Goal: Task Accomplishment & Management: Complete application form

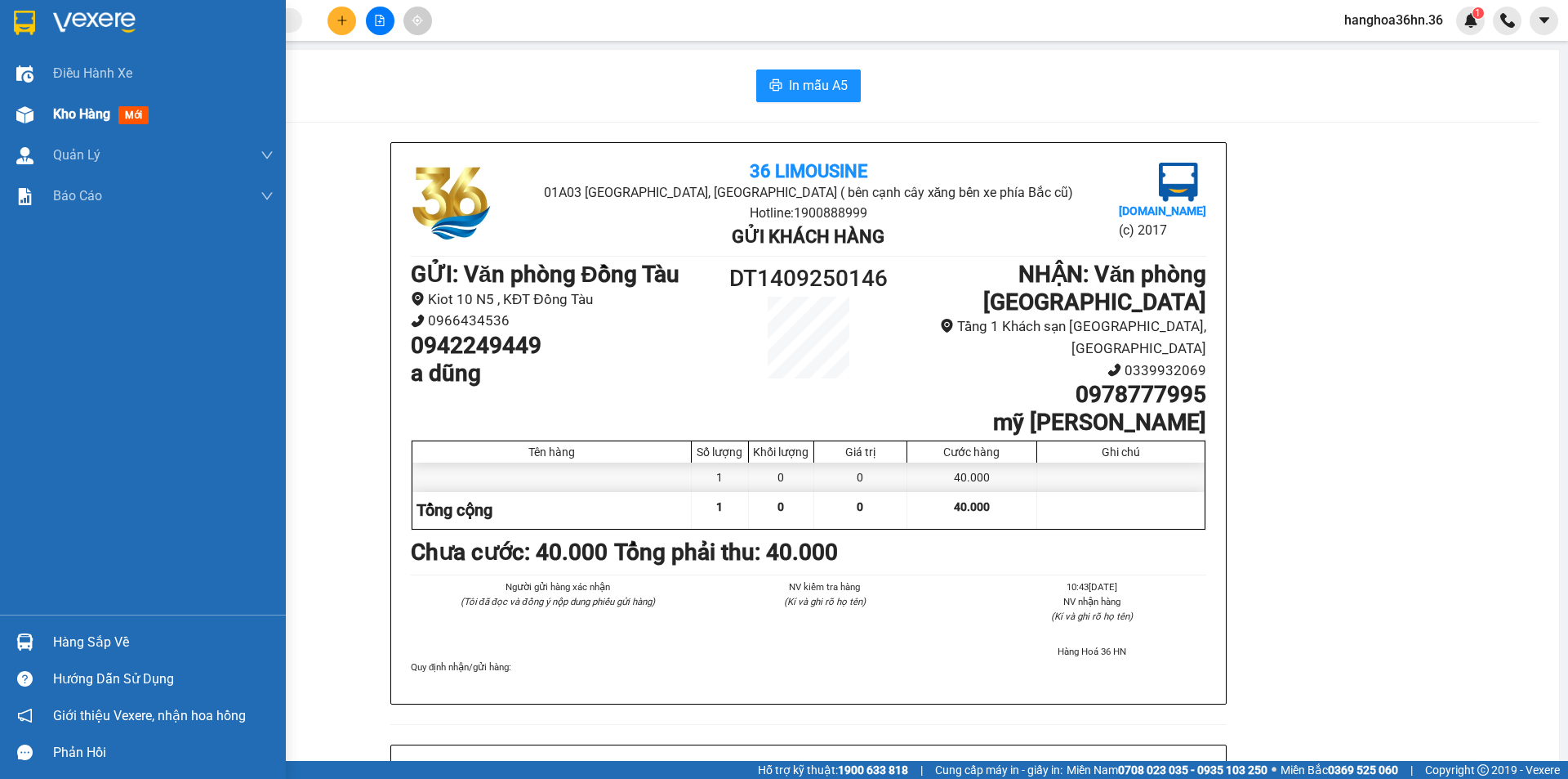
click at [96, 113] on span "Kho hàng" at bounding box center [81, 114] width 57 height 15
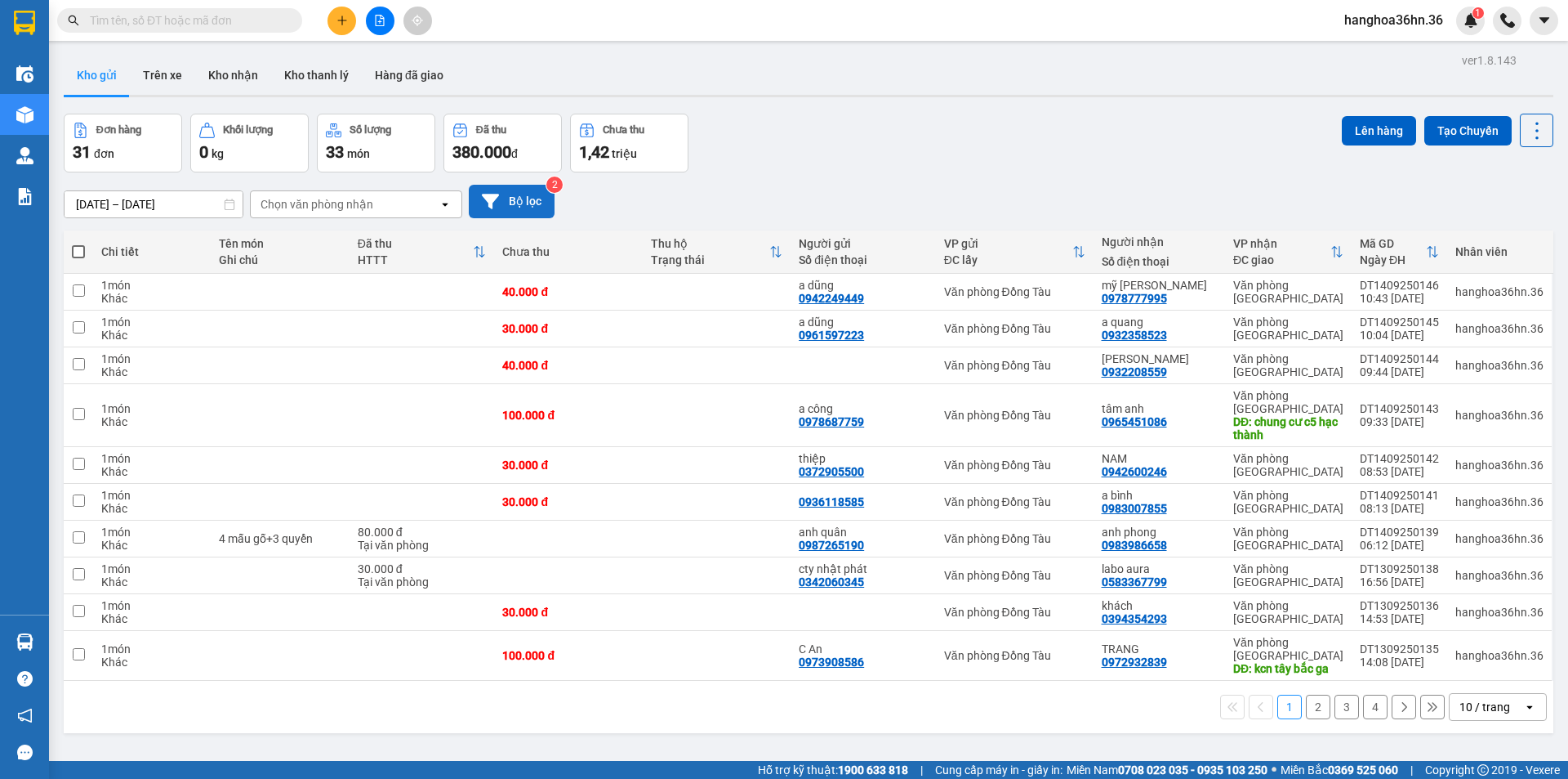
click at [543, 211] on button "Bộ lọc" at bounding box center [511, 201] width 85 height 34
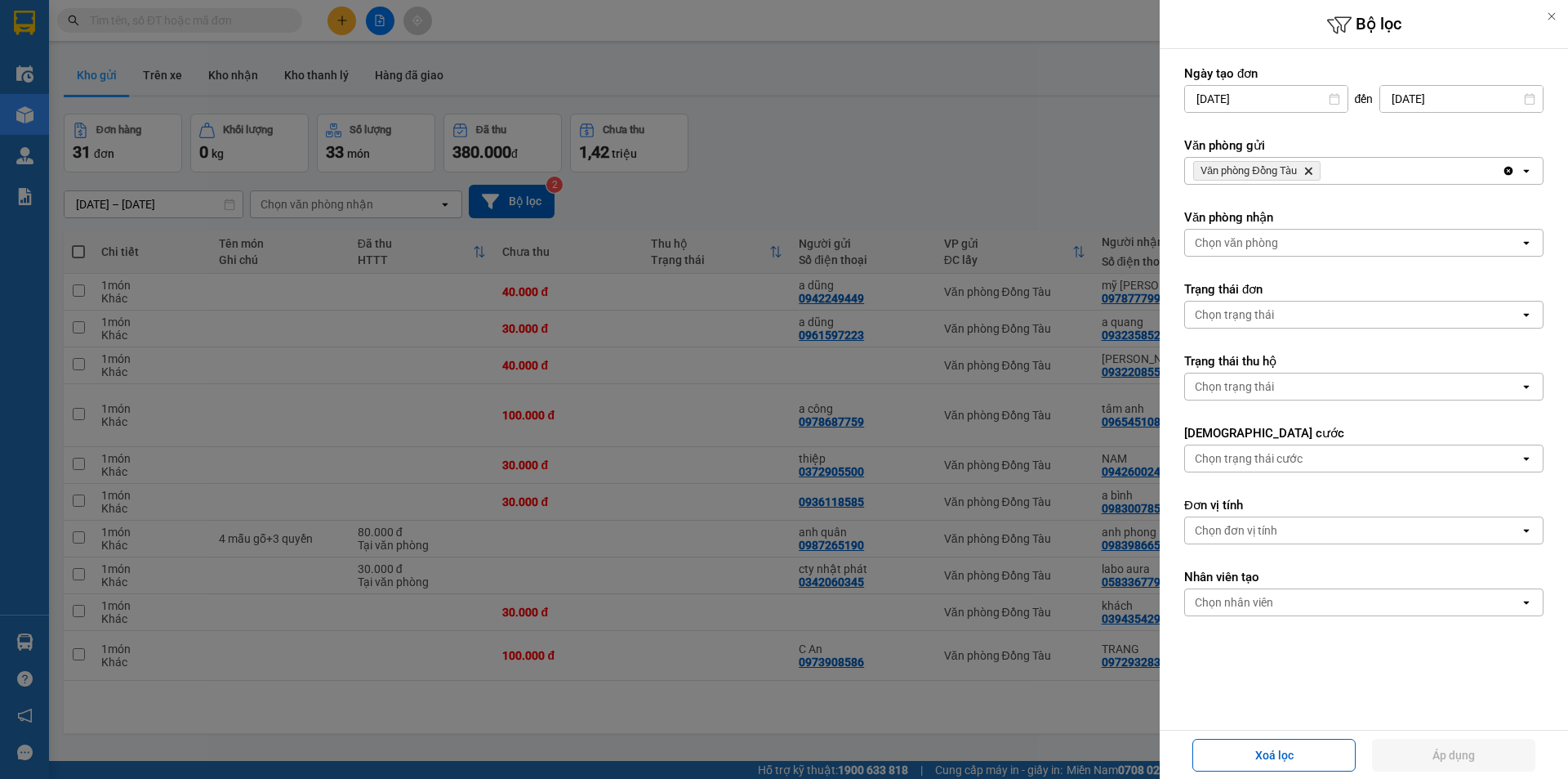
click at [1520, 176] on icon "open" at bounding box center [1526, 171] width 13 height 13
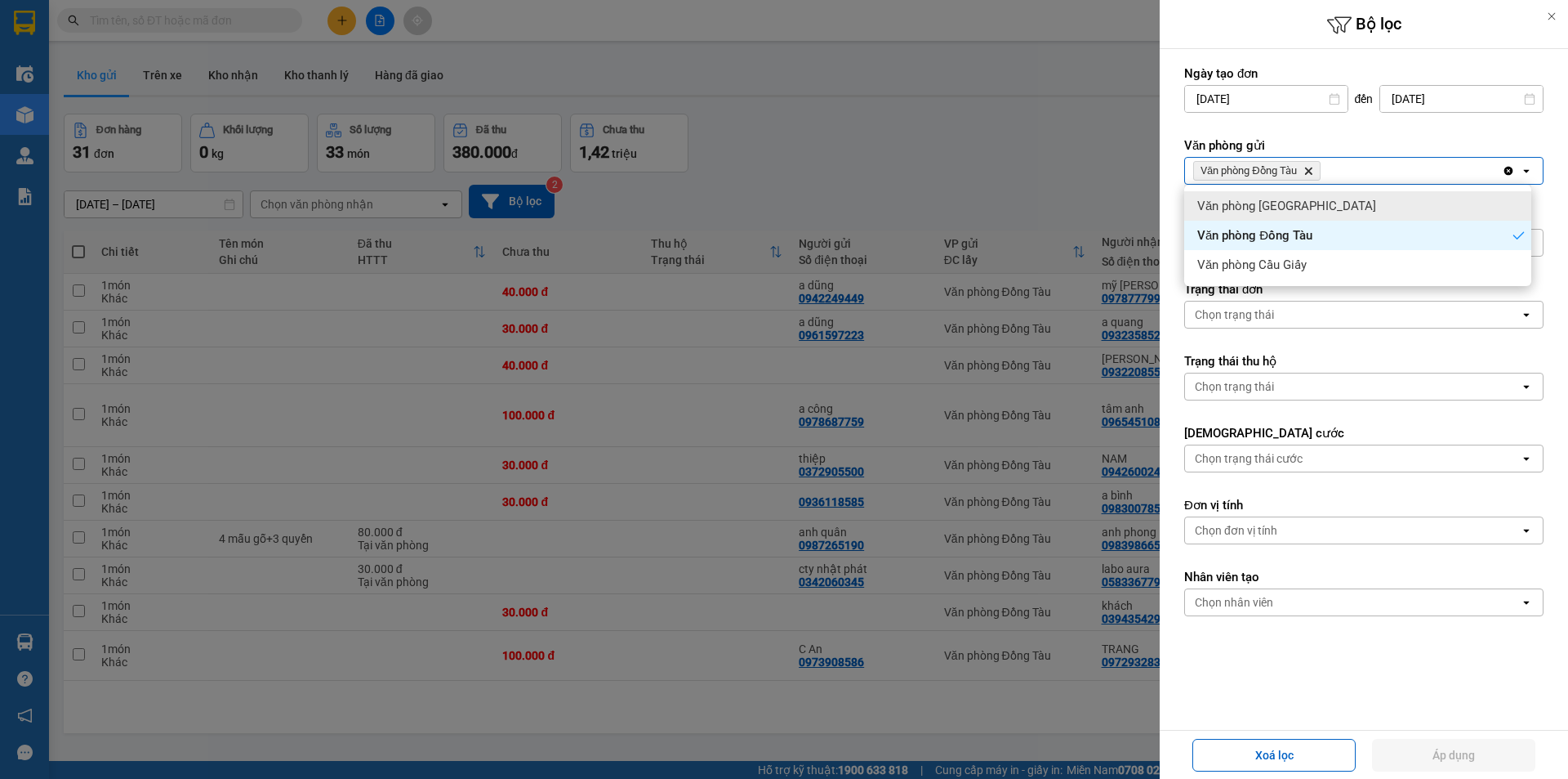
click at [1345, 210] on div "Văn phòng [GEOGRAPHIC_DATA]" at bounding box center [1357, 205] width 347 height 29
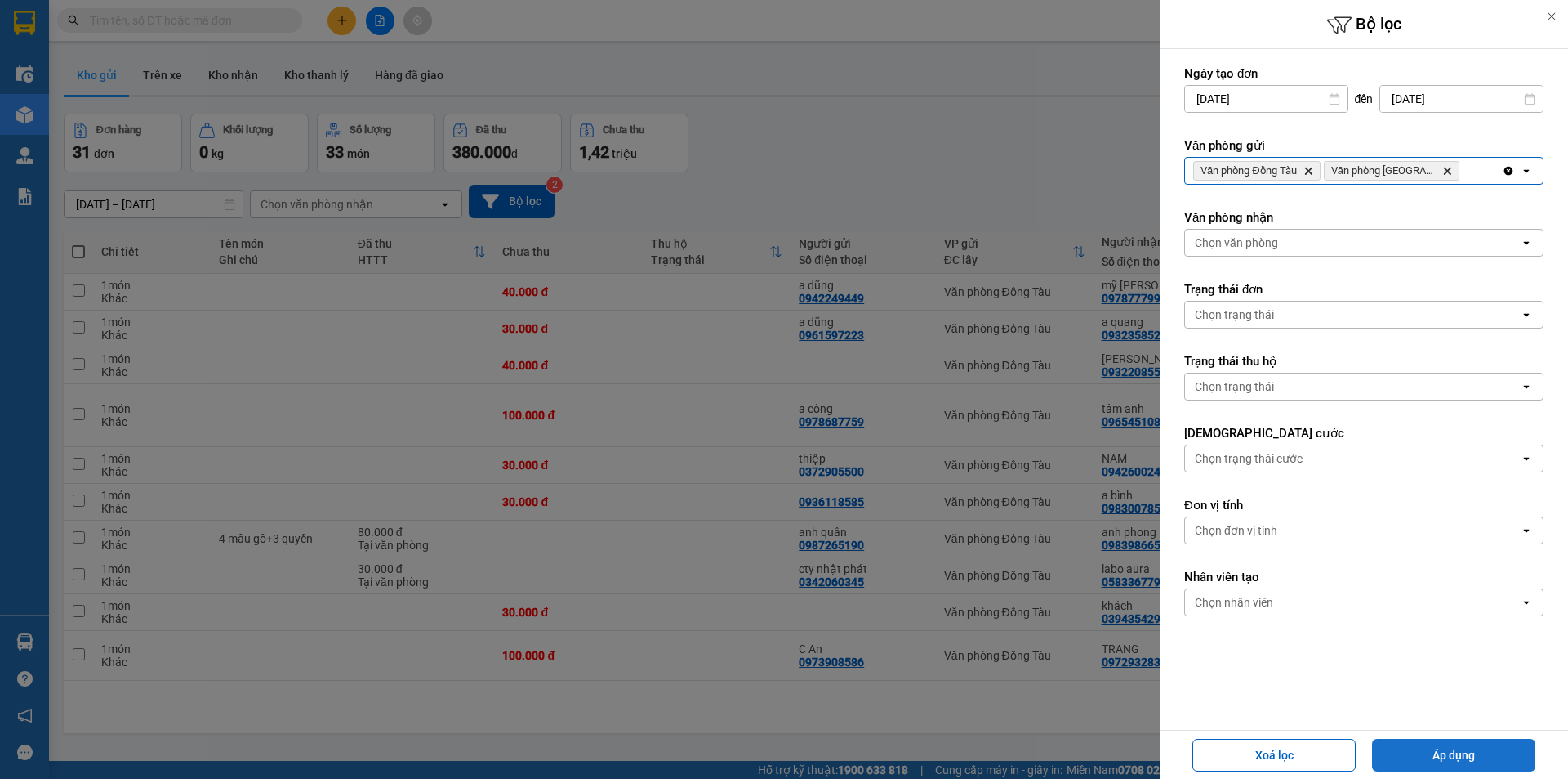
click at [1454, 747] on button "Áp dụng" at bounding box center [1454, 755] width 164 height 33
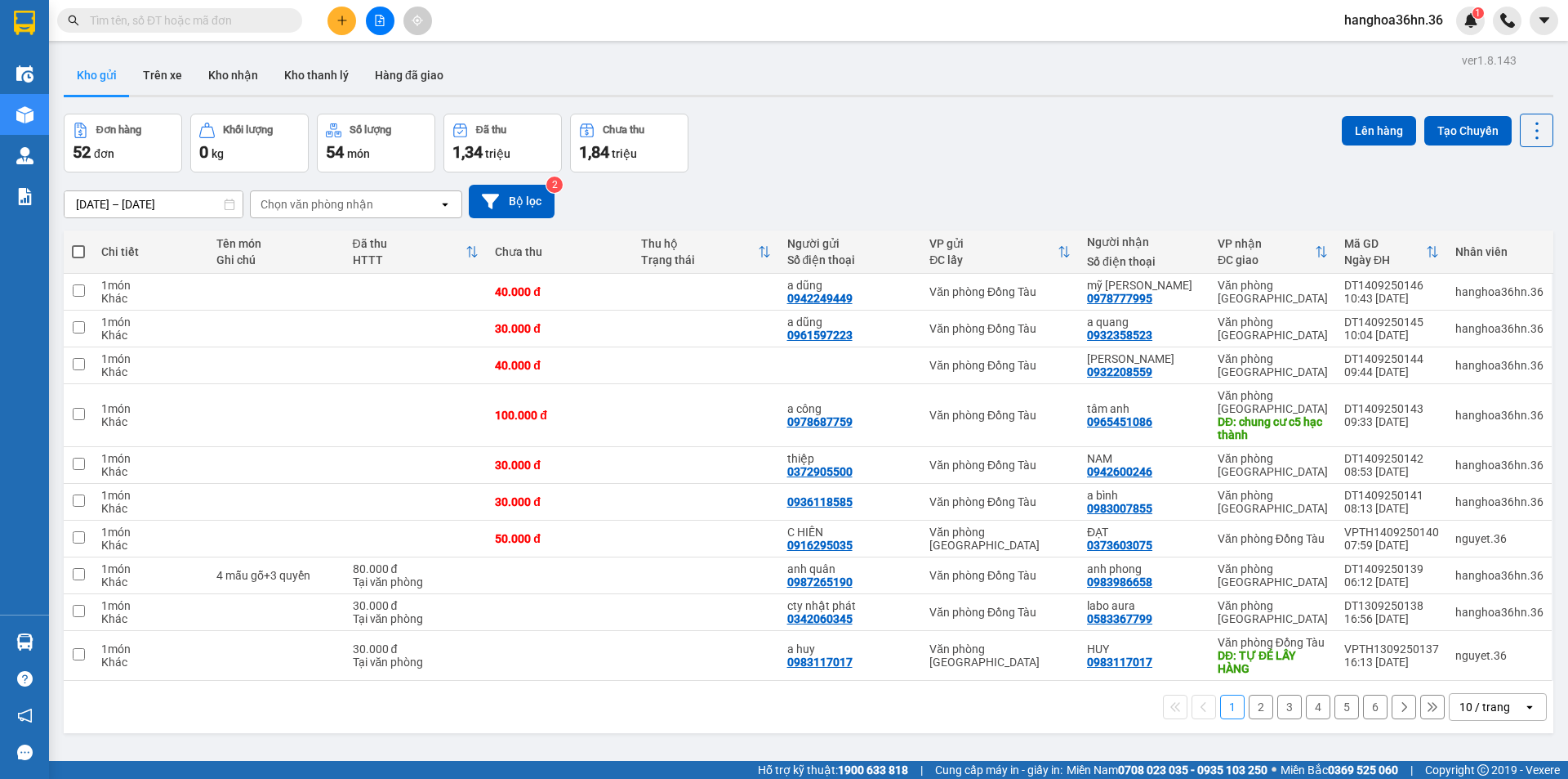
click at [349, 24] on button at bounding box center [341, 20] width 28 height 28
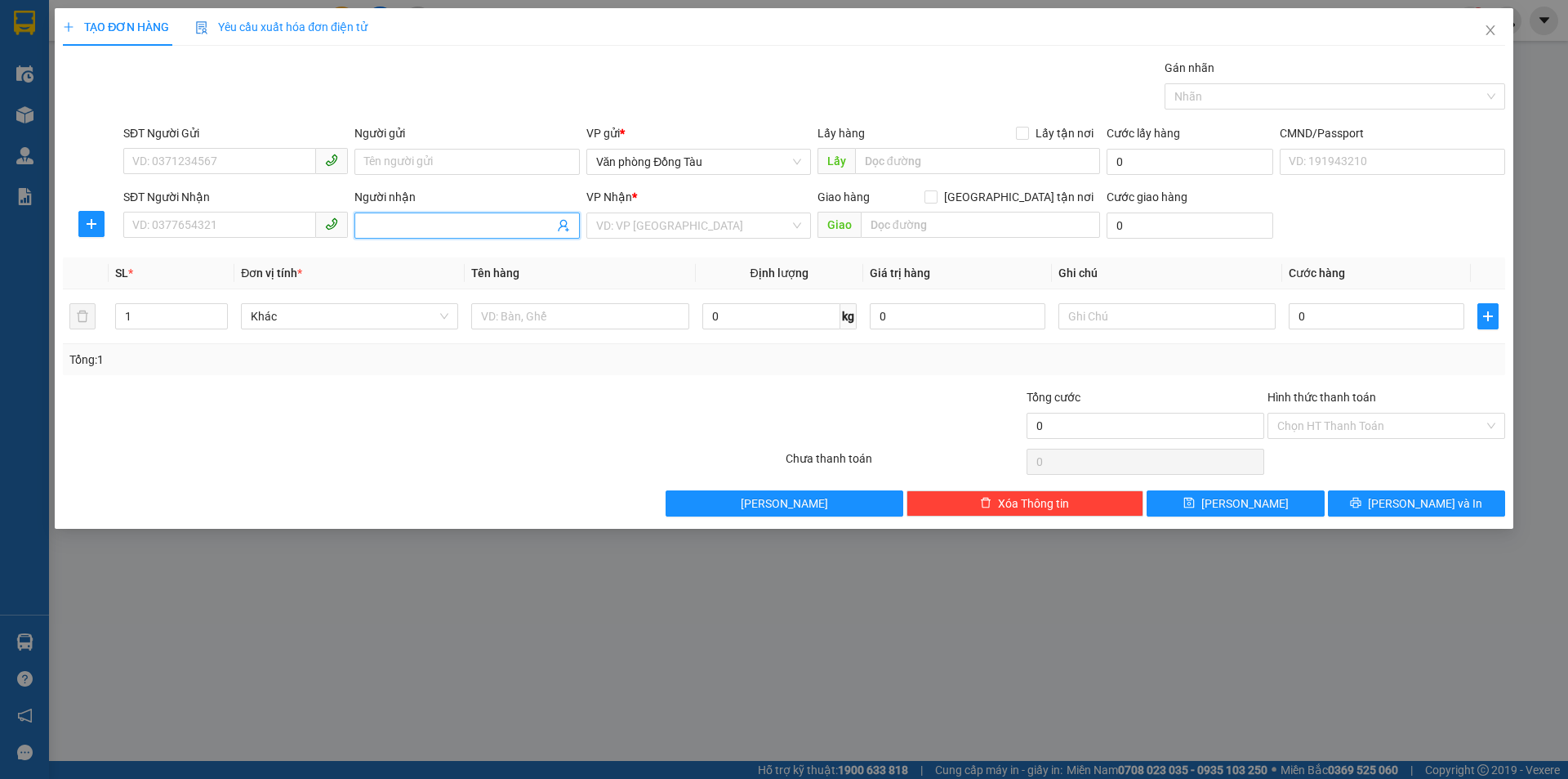
click at [405, 223] on input "Người nhận" at bounding box center [459, 225] width 189 height 18
type input "LINH AN"
click at [229, 217] on input "SĐT Người Nhận" at bounding box center [220, 225] width 193 height 26
type input "0382363429"
click at [701, 230] on input "search" at bounding box center [692, 225] width 194 height 25
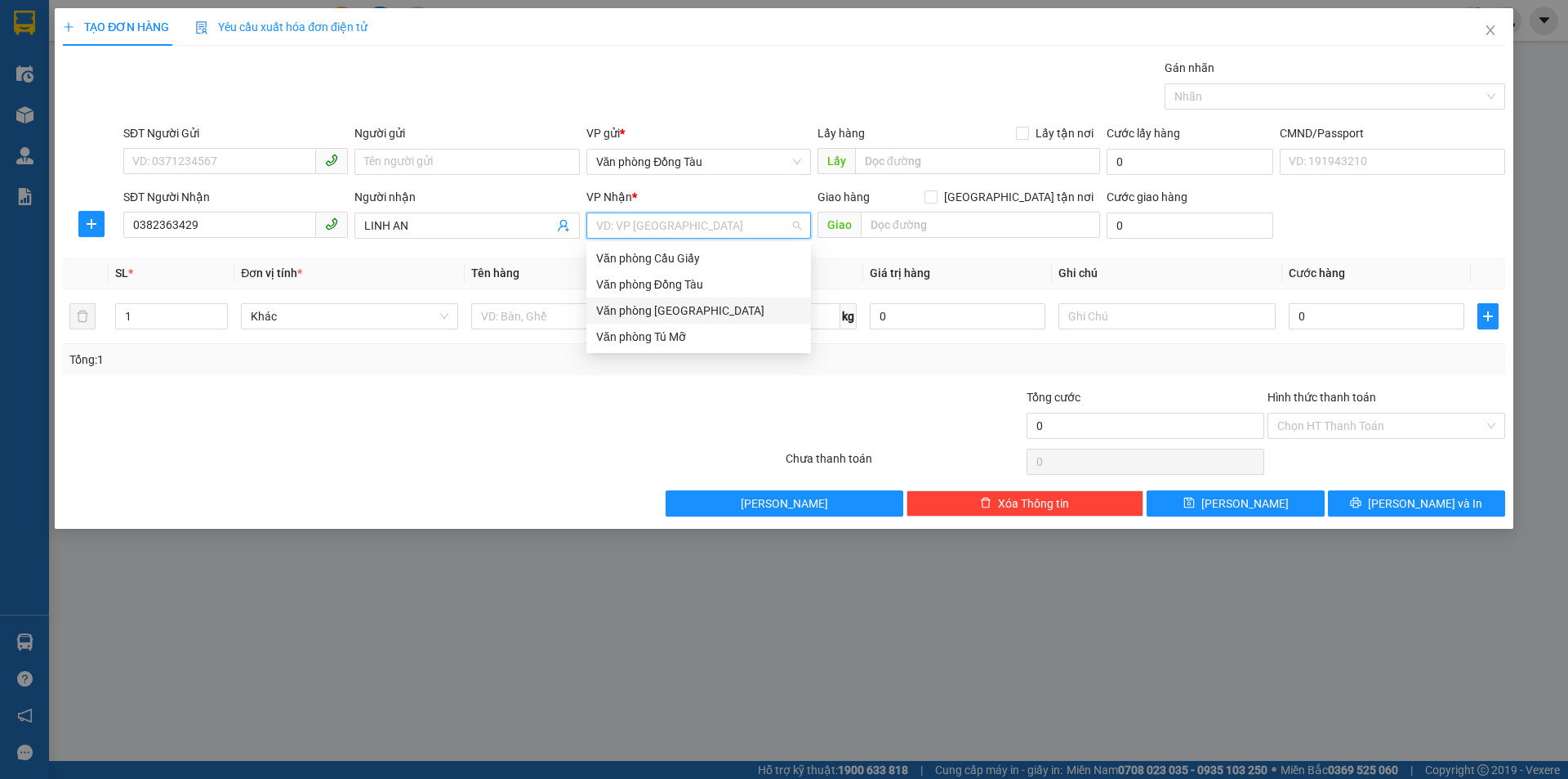
click at [702, 307] on div "Văn phòng [GEOGRAPHIC_DATA]" at bounding box center [699, 311] width 205 height 18
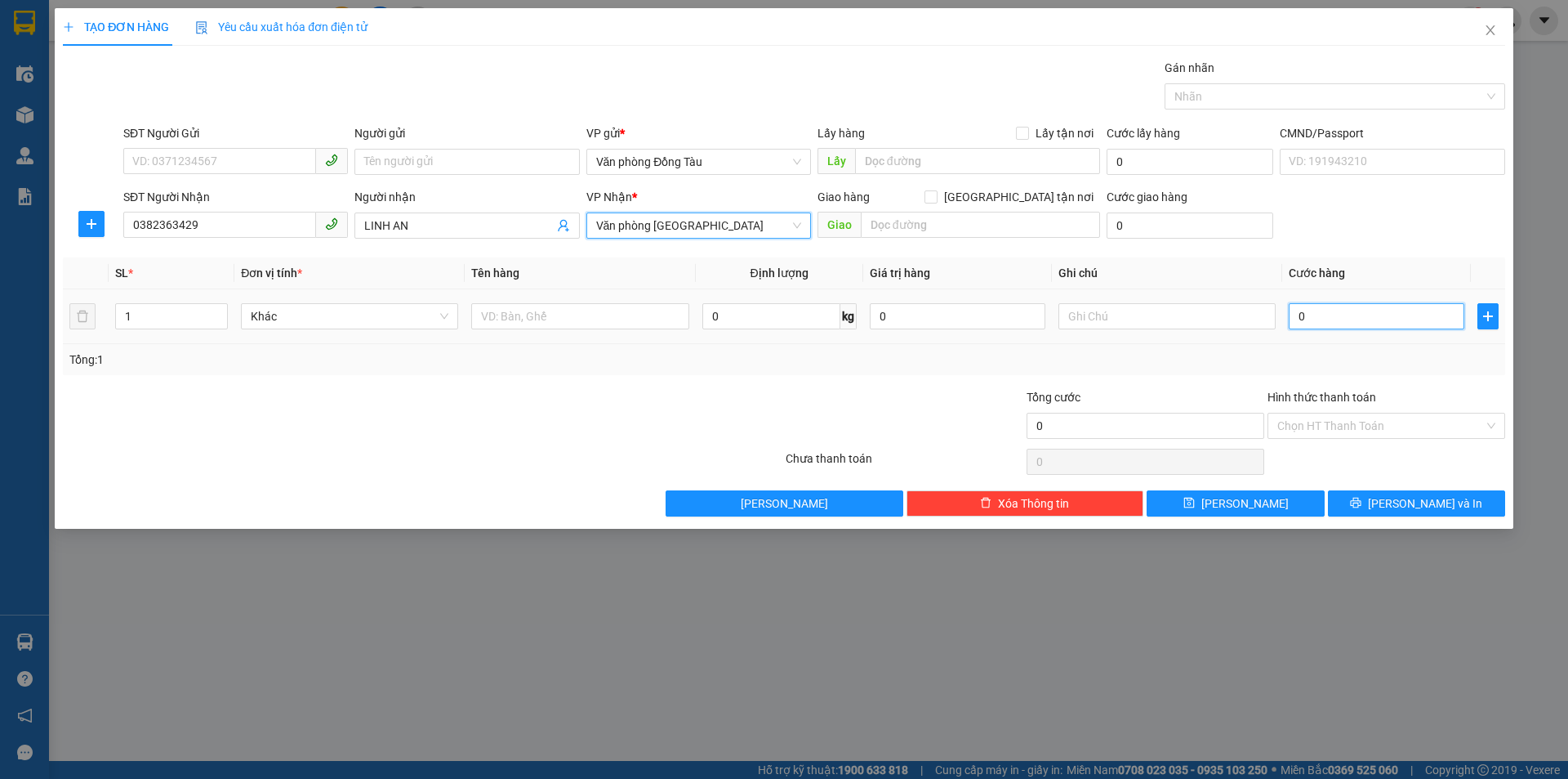
click at [1309, 316] on input "0" at bounding box center [1376, 316] width 175 height 26
type input "3"
type input "30"
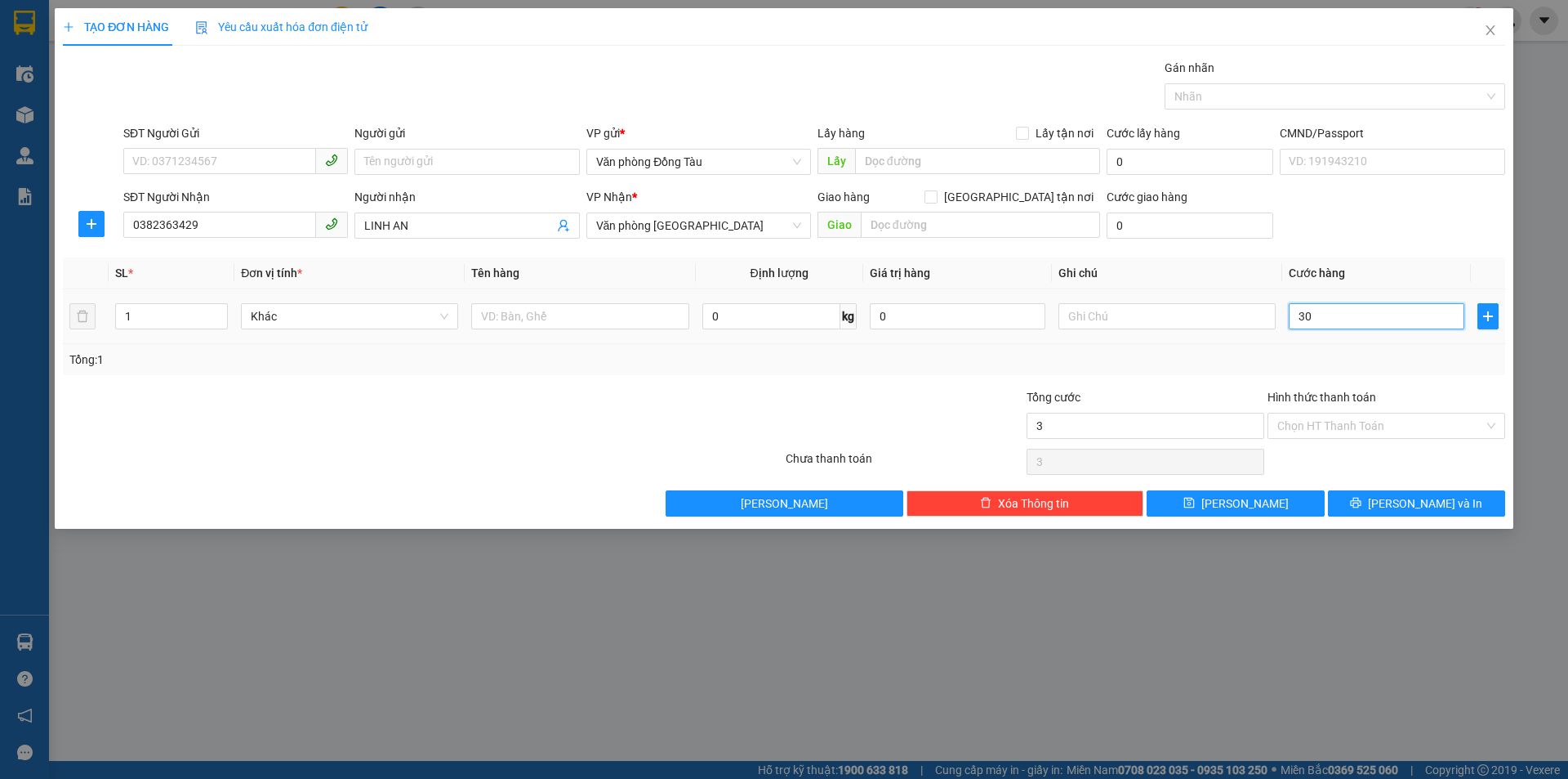
type input "30"
type input "300"
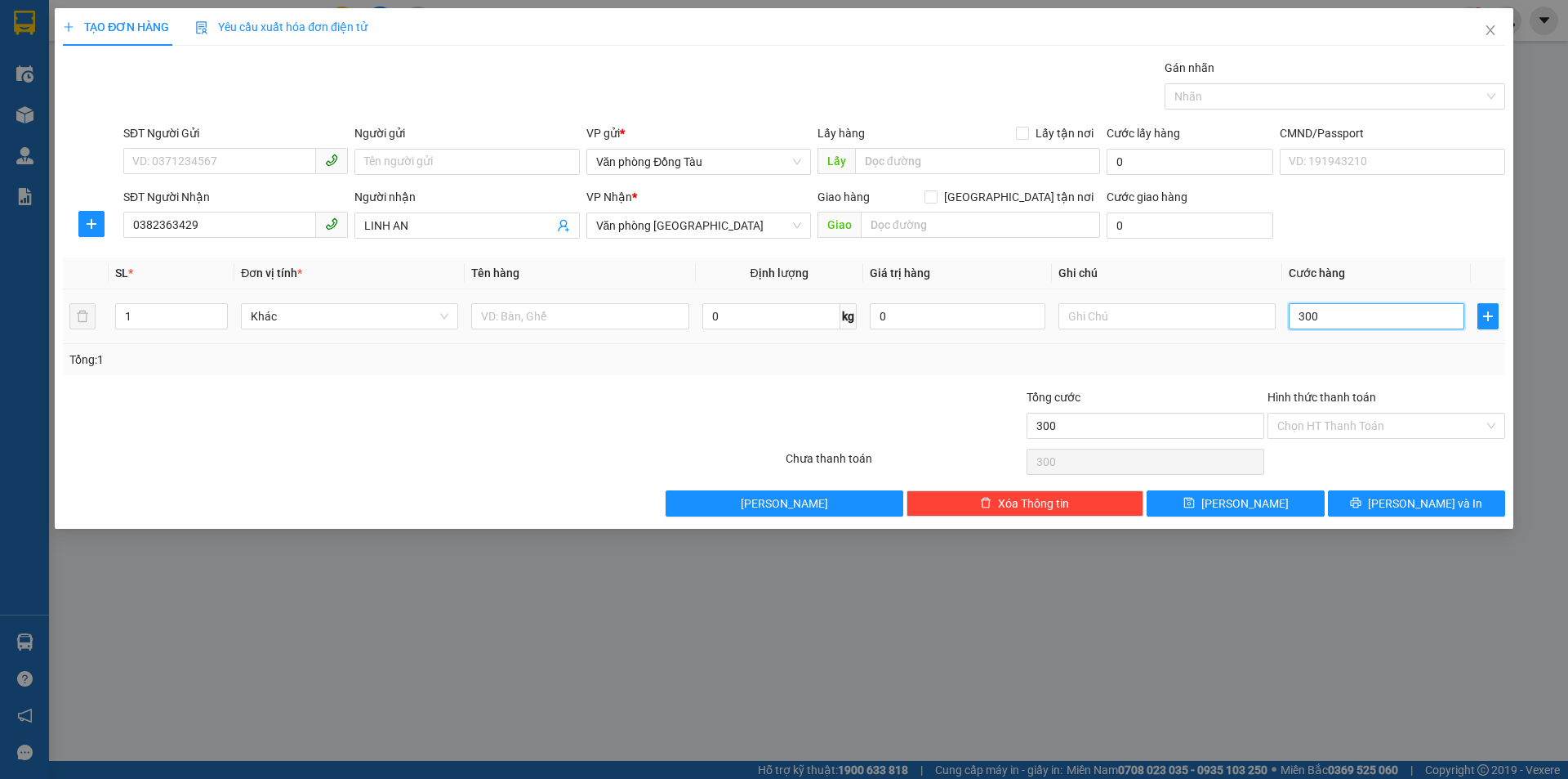
type input "3.000"
type input "30.000"
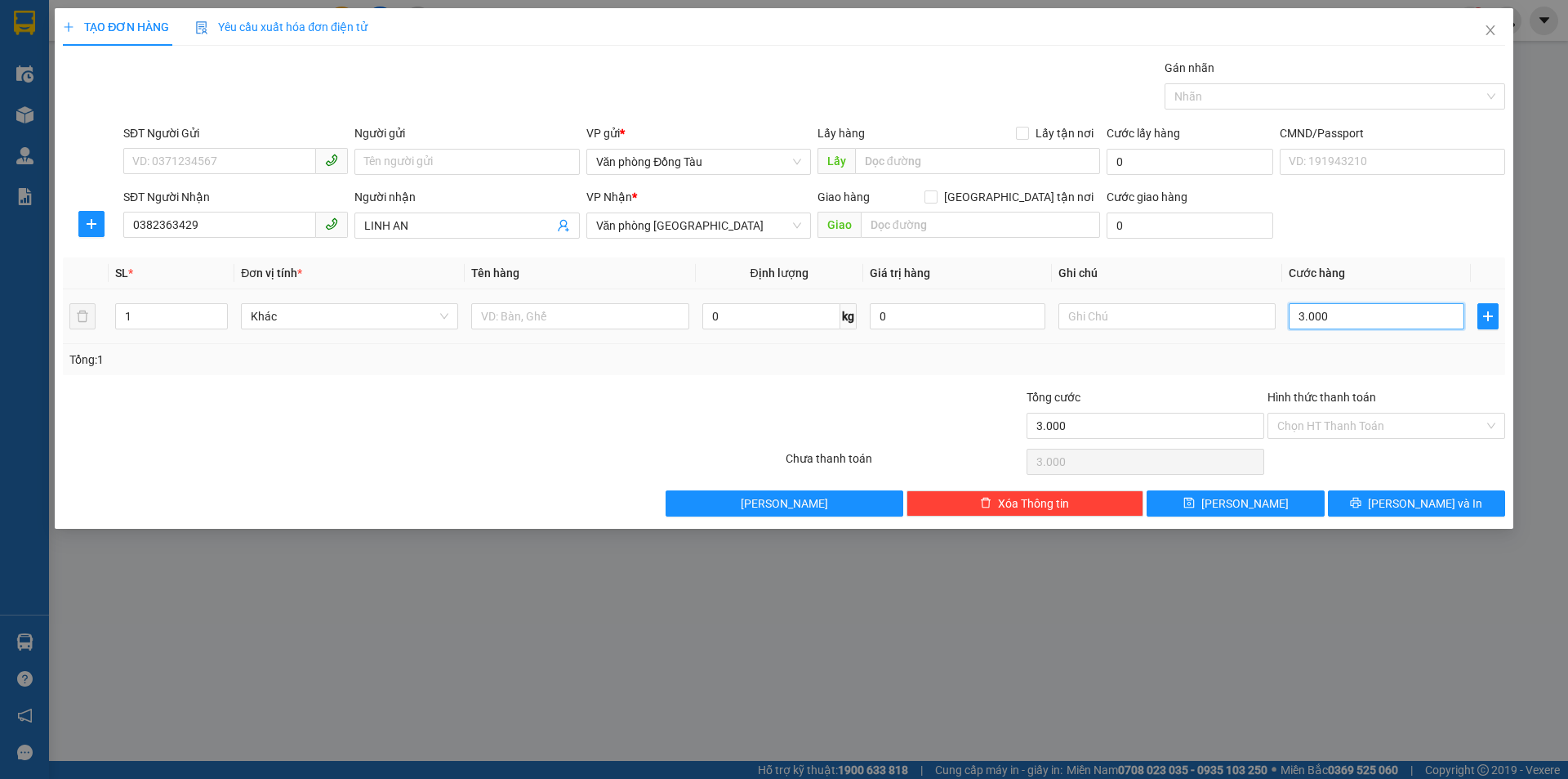
type input "30.000"
click at [914, 223] on input "text" at bounding box center [979, 225] width 239 height 26
type input "C.AN HUYỆN [GEOGRAPHIC_DATA]"
click at [1152, 228] on input "0" at bounding box center [1189, 225] width 166 height 26
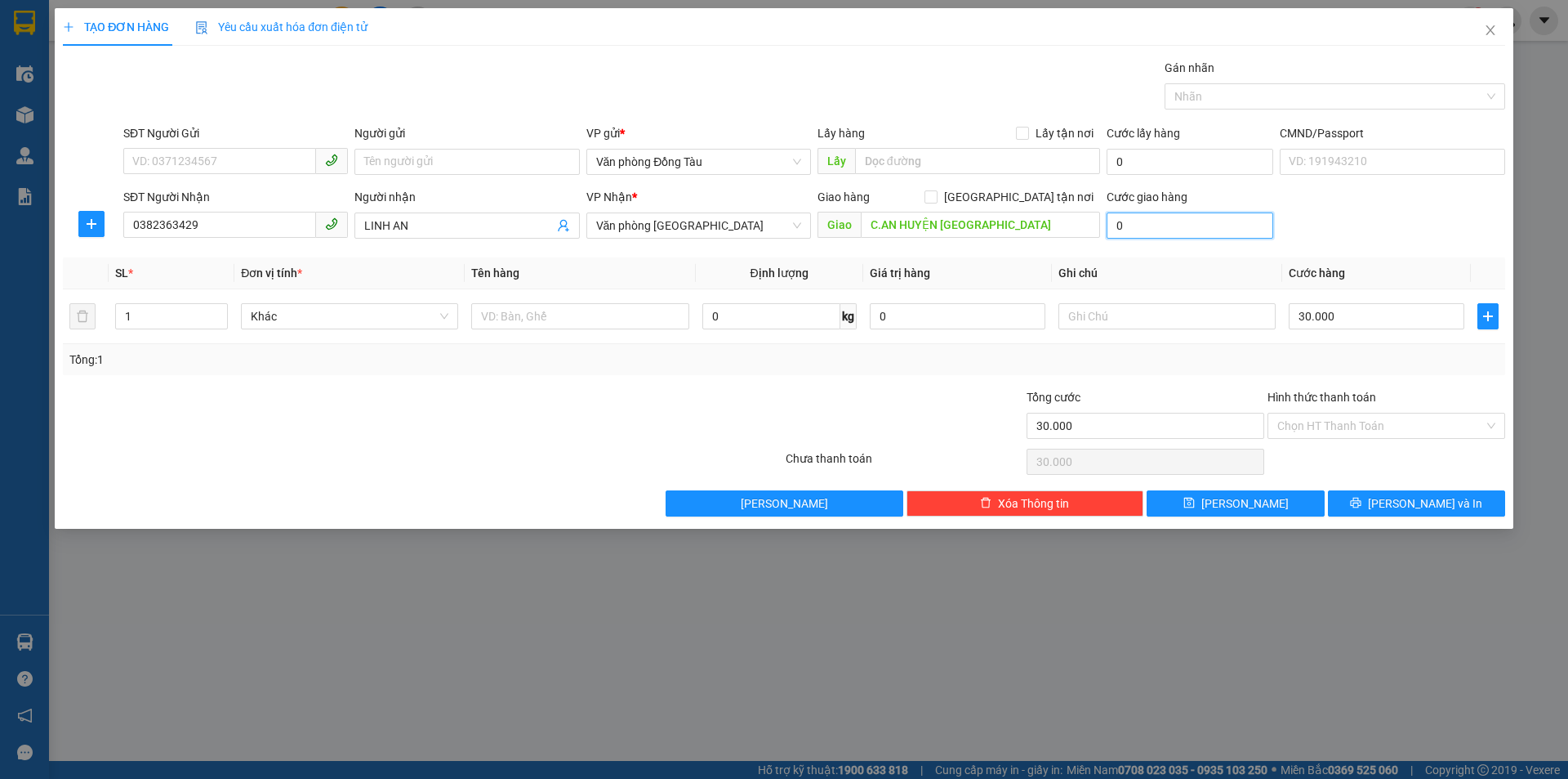
type input "7"
type input "30.007"
type input "70"
type input "30.070"
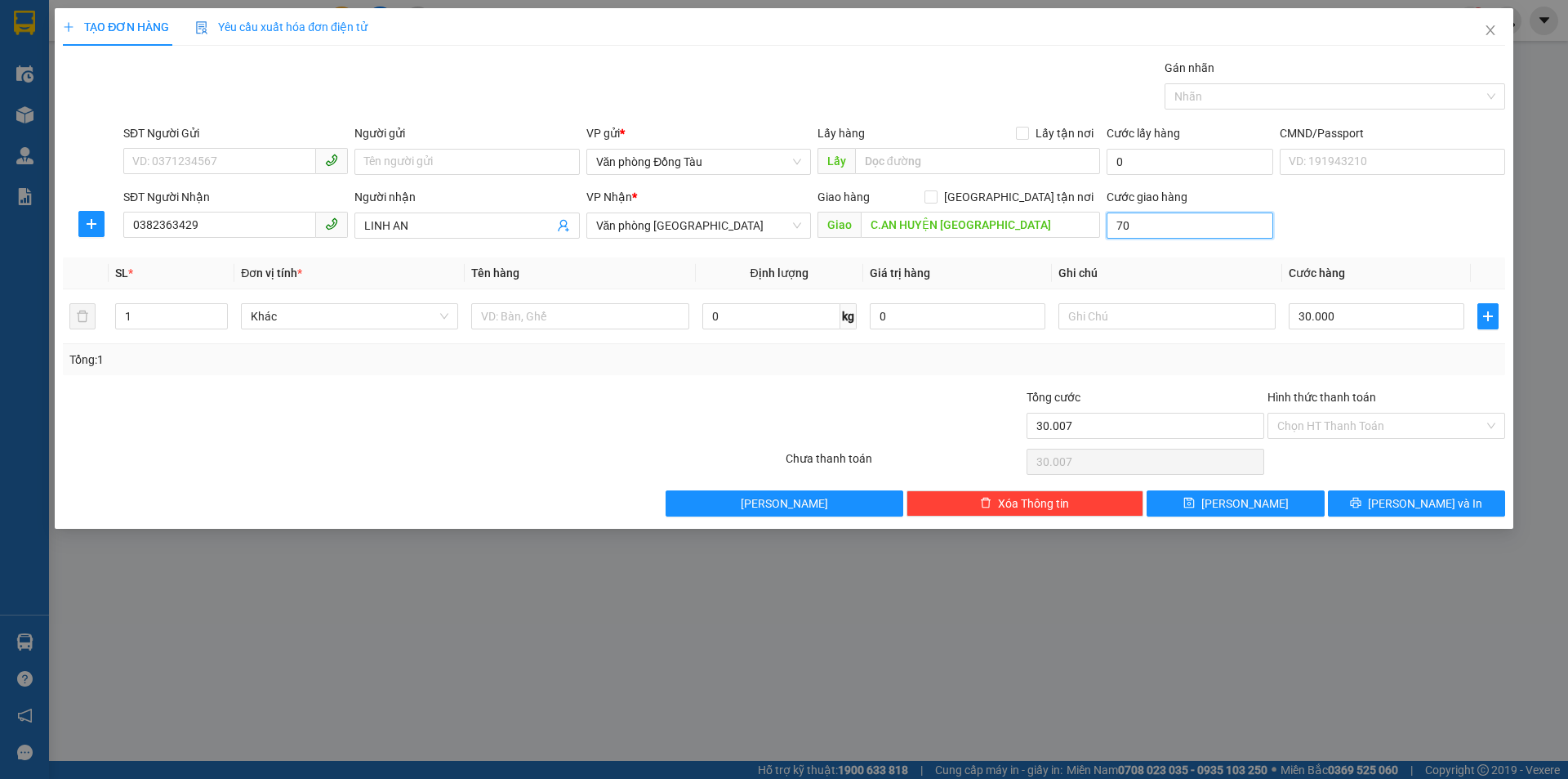
type input "30.070"
type input "700"
type input "30.700"
type input "7.000"
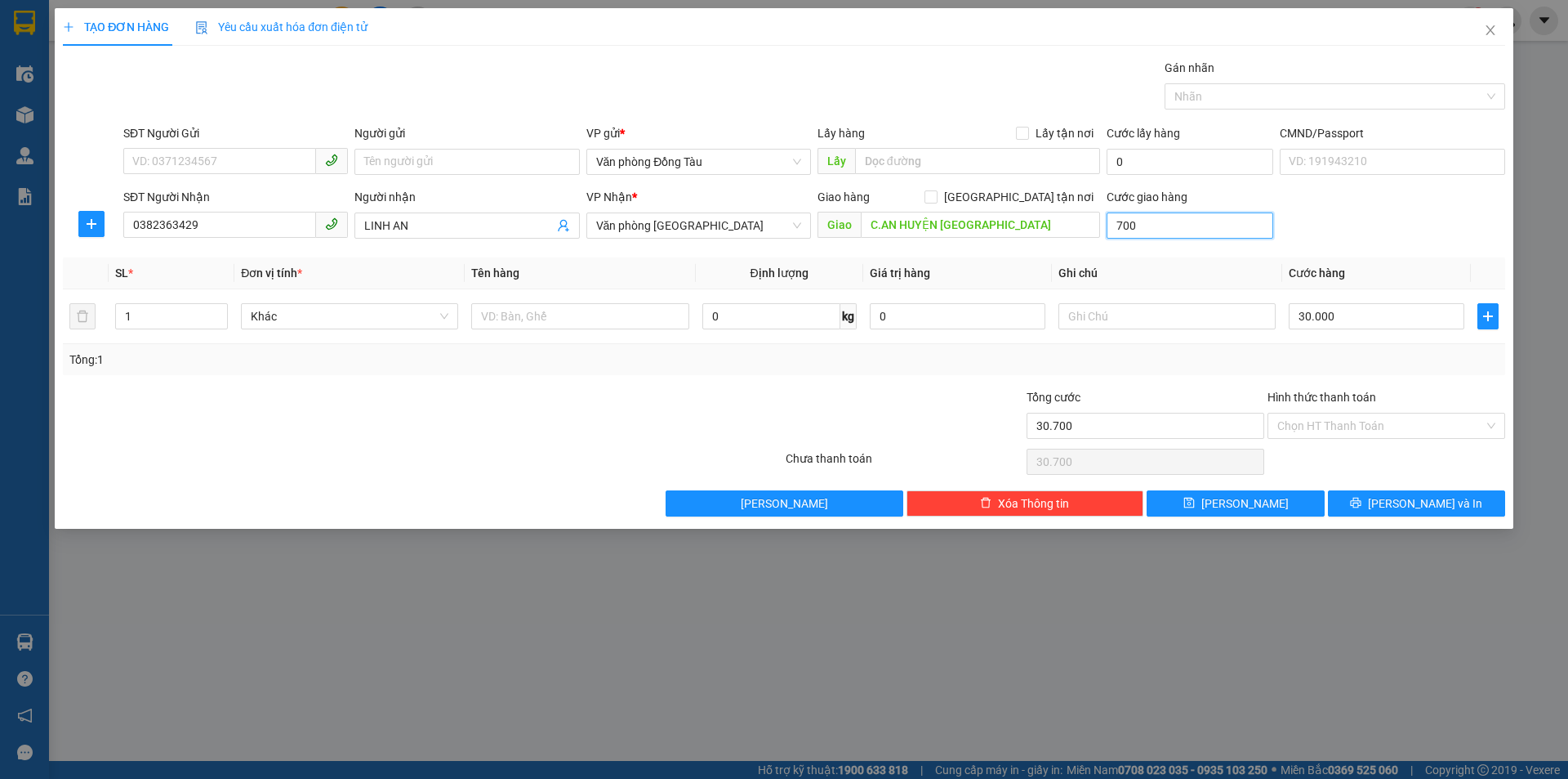
type input "37.000"
type input "70.000"
type input "100.000"
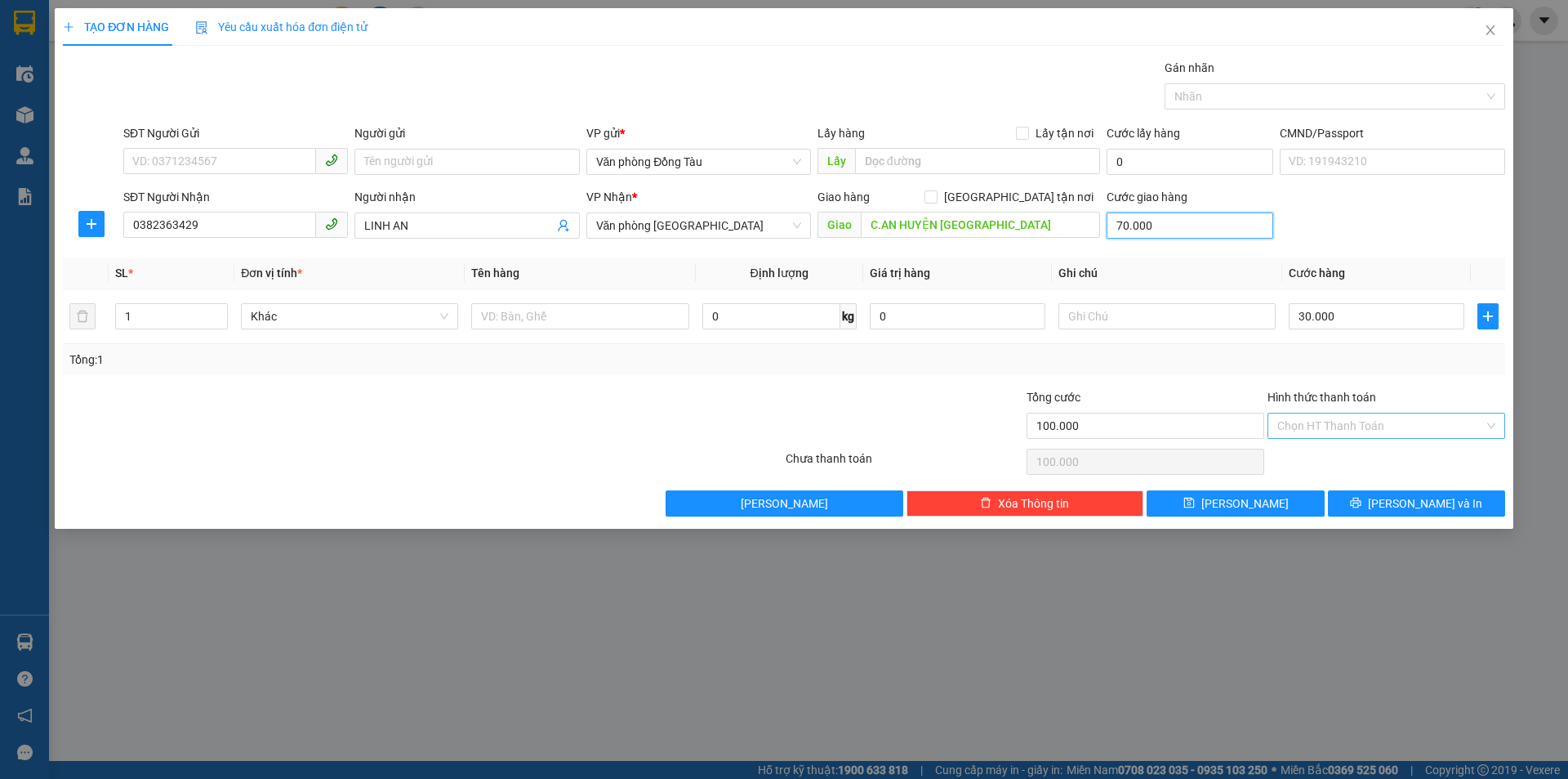
type input "70.000"
click at [1340, 418] on input "Hình thức thanh toán" at bounding box center [1380, 425] width 206 height 25
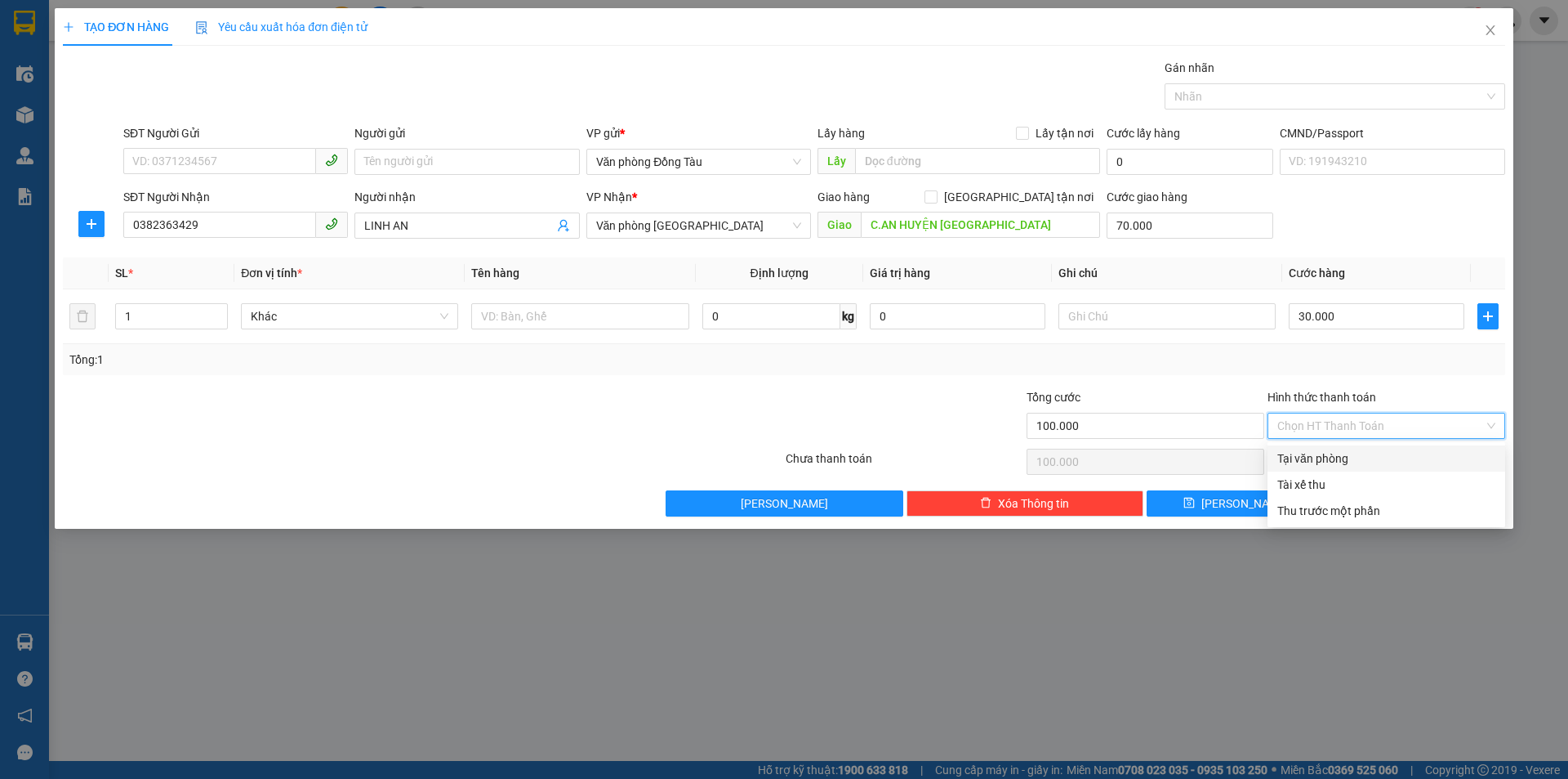
click at [1343, 453] on div "Tại văn phòng" at bounding box center [1386, 458] width 218 height 18
type input "0"
click at [1378, 500] on button "[PERSON_NAME] và In" at bounding box center [1416, 503] width 177 height 26
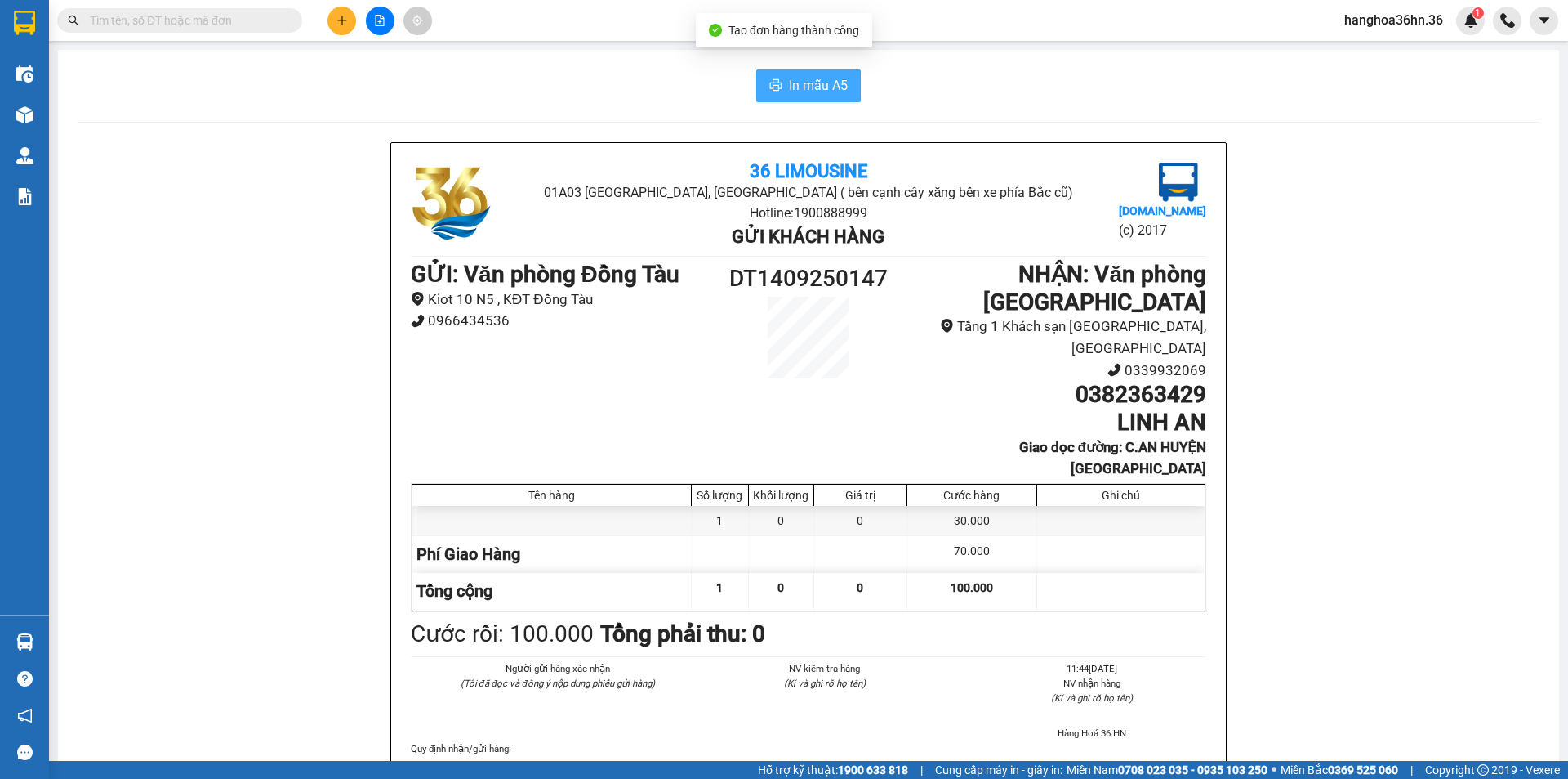
click at [774, 95] on button "In mẫu A5" at bounding box center [808, 85] width 104 height 33
